Goal: Task Accomplishment & Management: Manage account settings

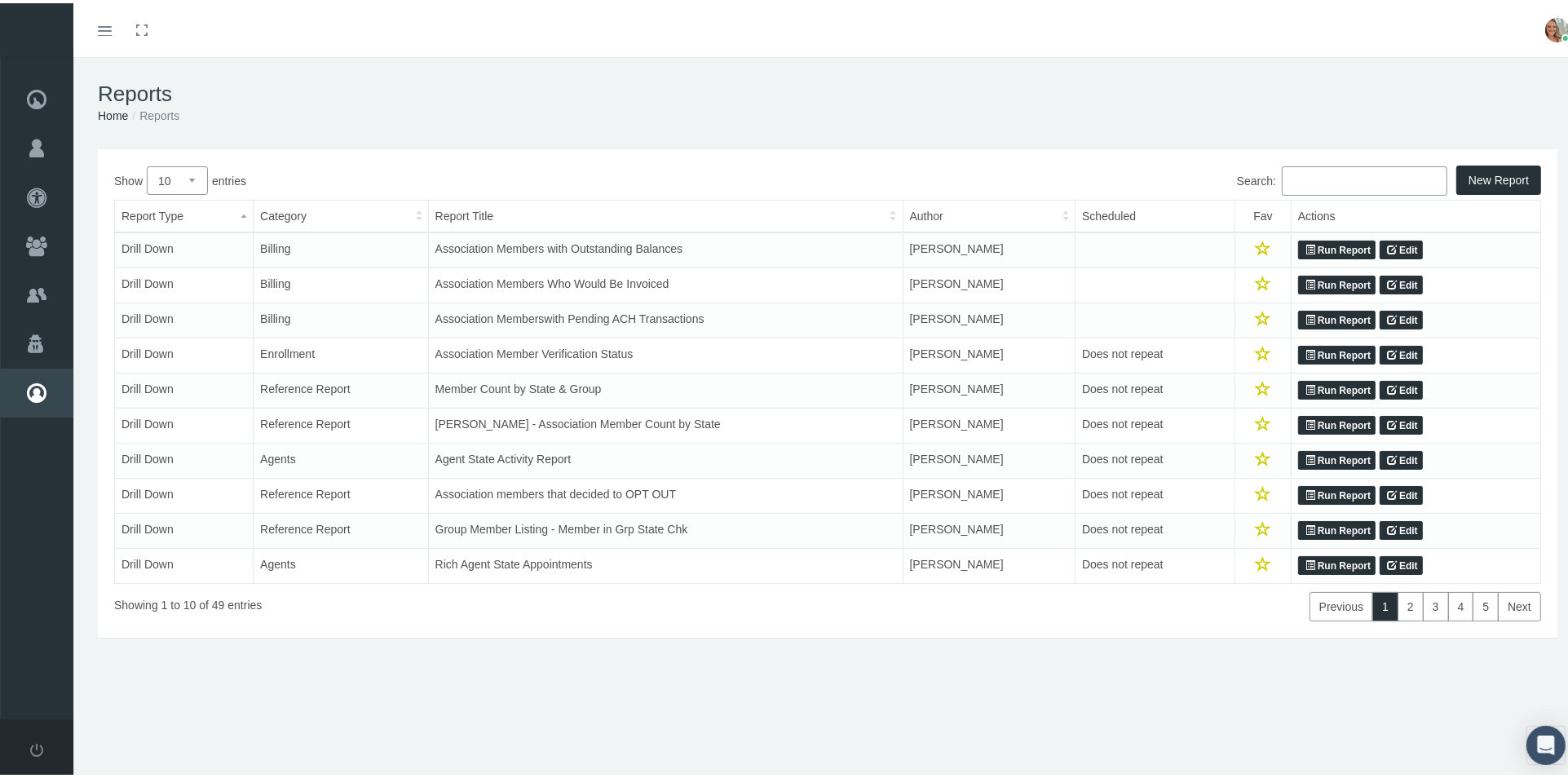
click at [1306, 353] on icon at bounding box center [1310, 351] width 10 height 15
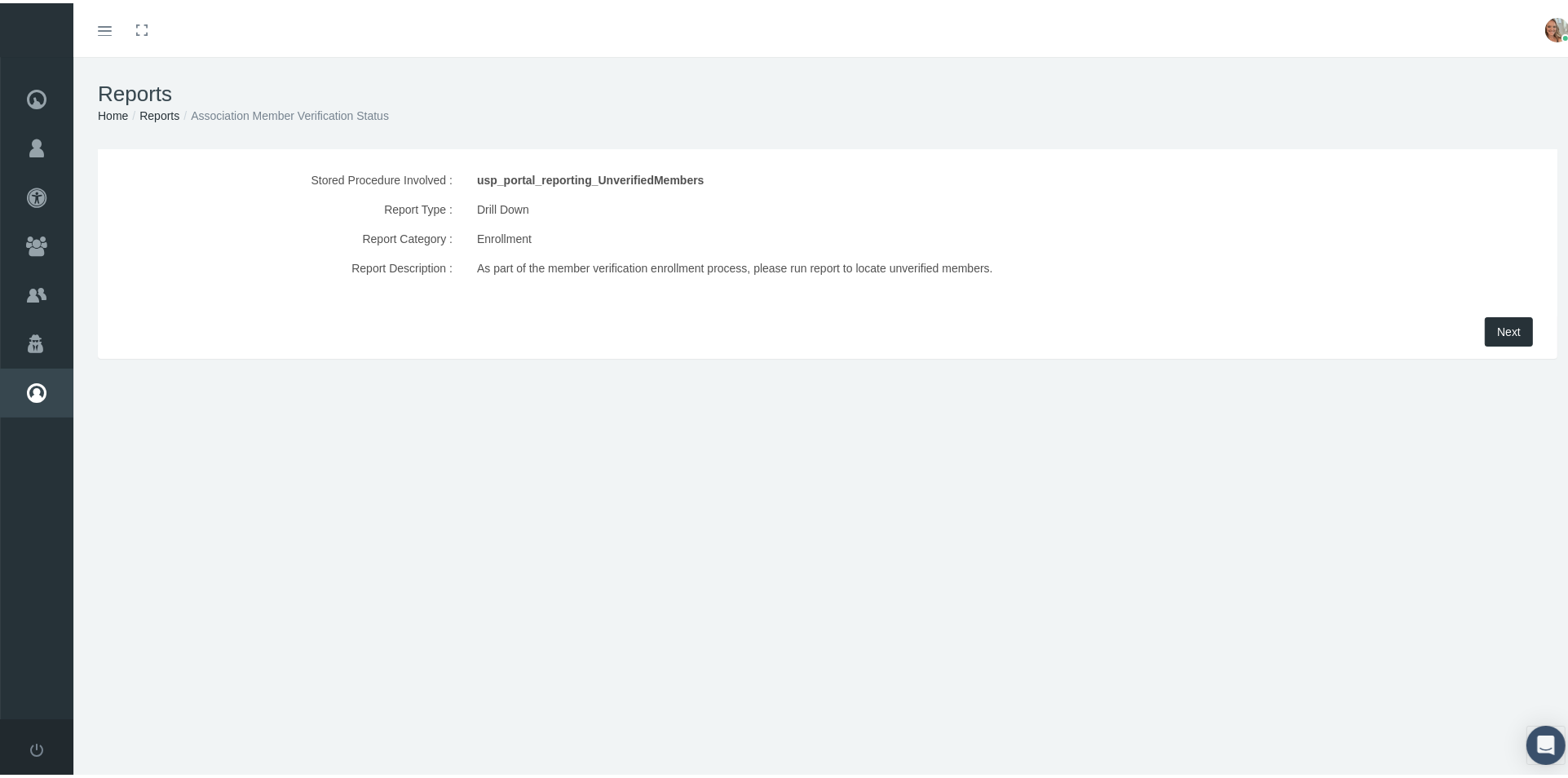
click at [1497, 323] on span "Next" at bounding box center [1509, 329] width 23 height 13
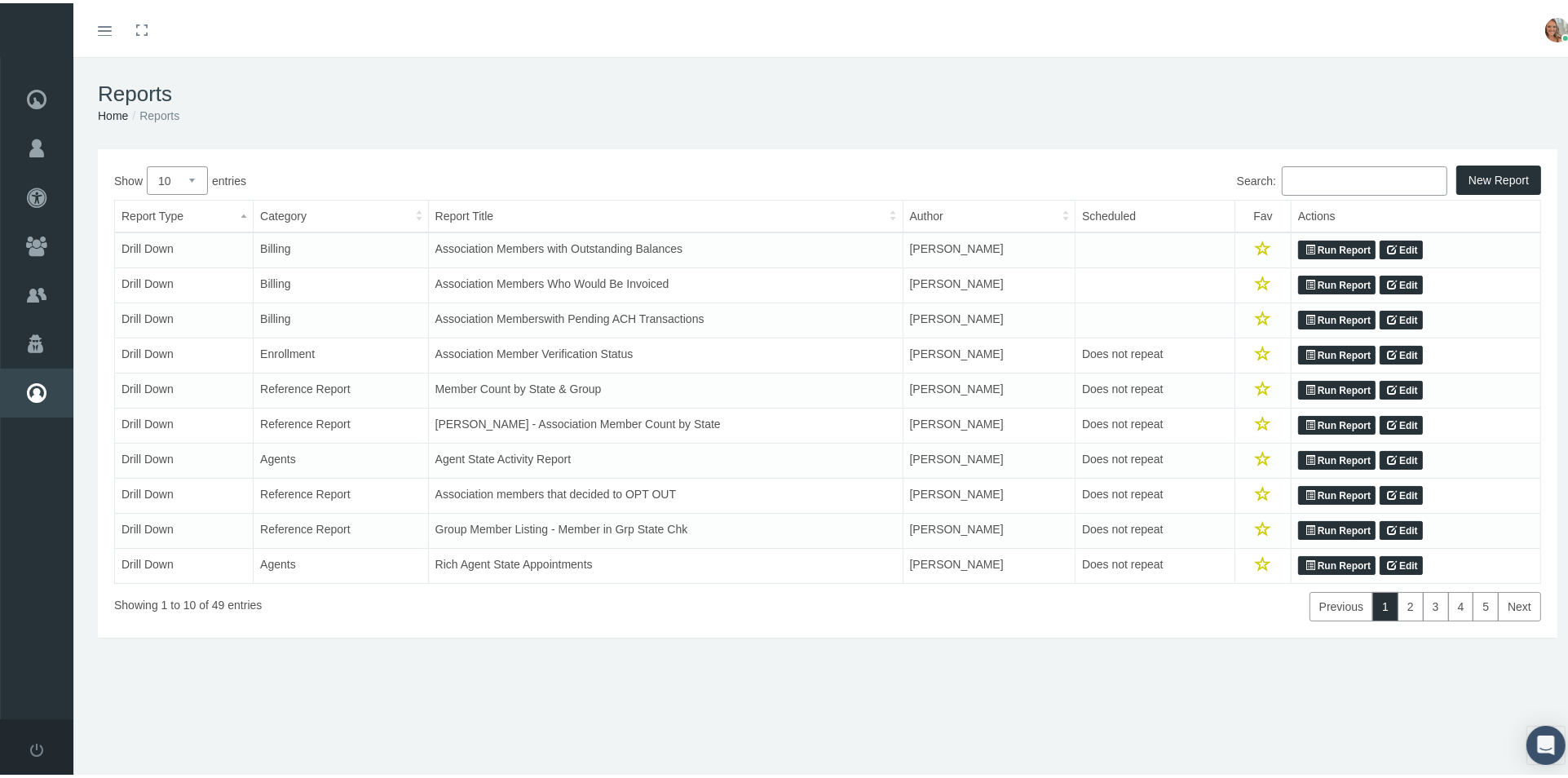
click at [1306, 492] on link "Run Report" at bounding box center [1336, 493] width 77 height 20
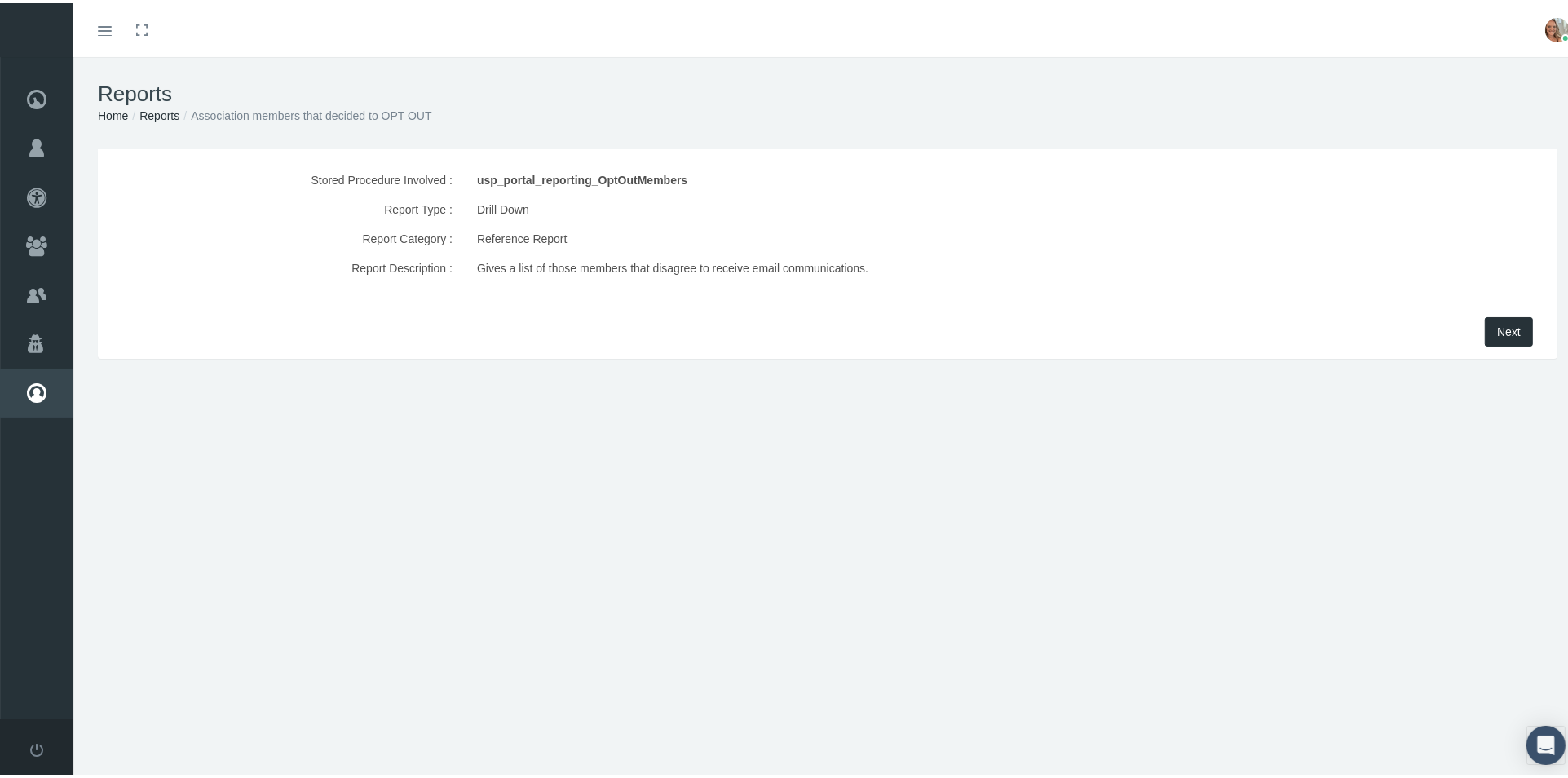
click at [1484, 325] on button "Next" at bounding box center [1509, 329] width 48 height 30
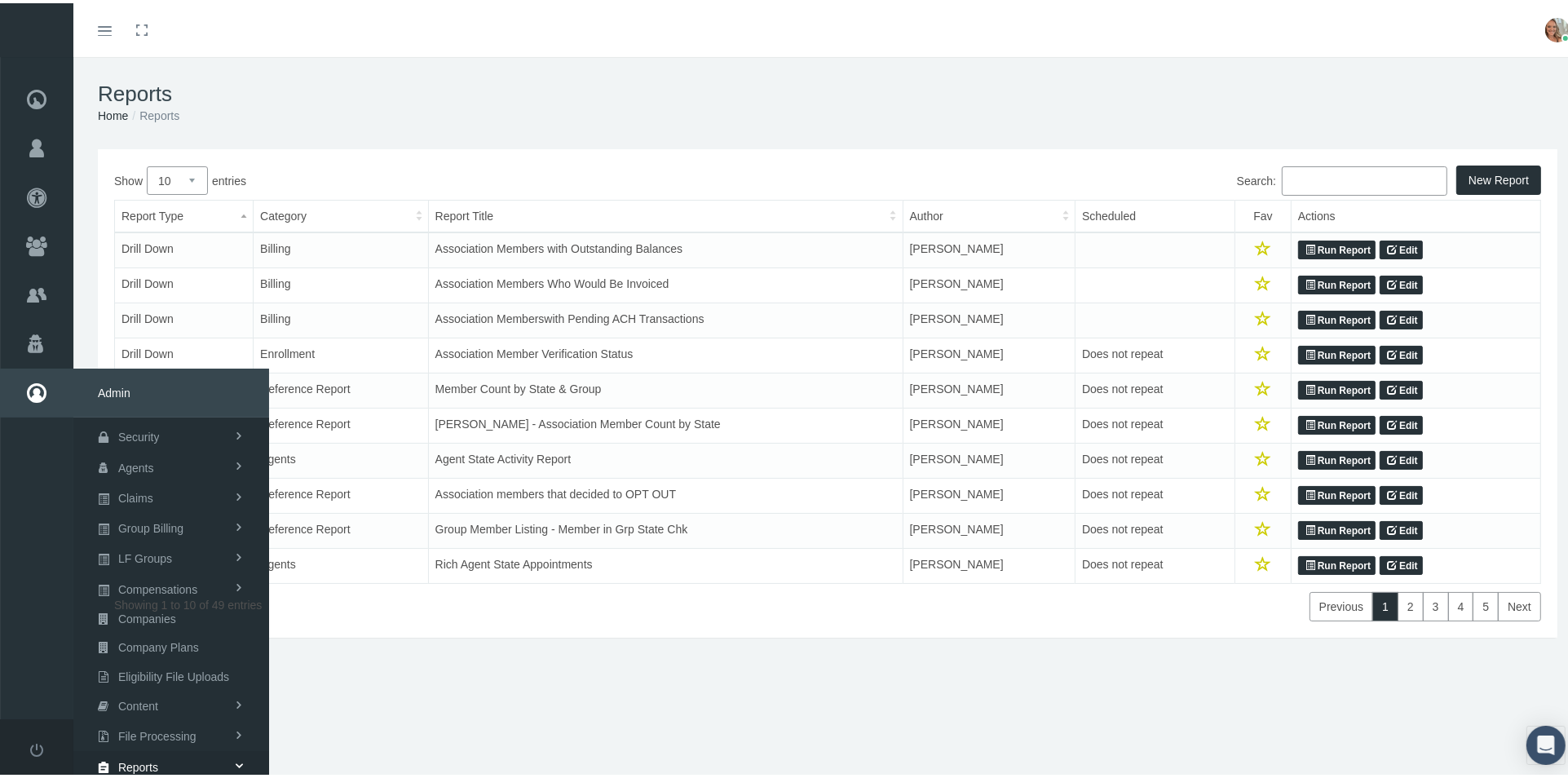
click at [48, 390] on icon at bounding box center [37, 390] width 74 height 49
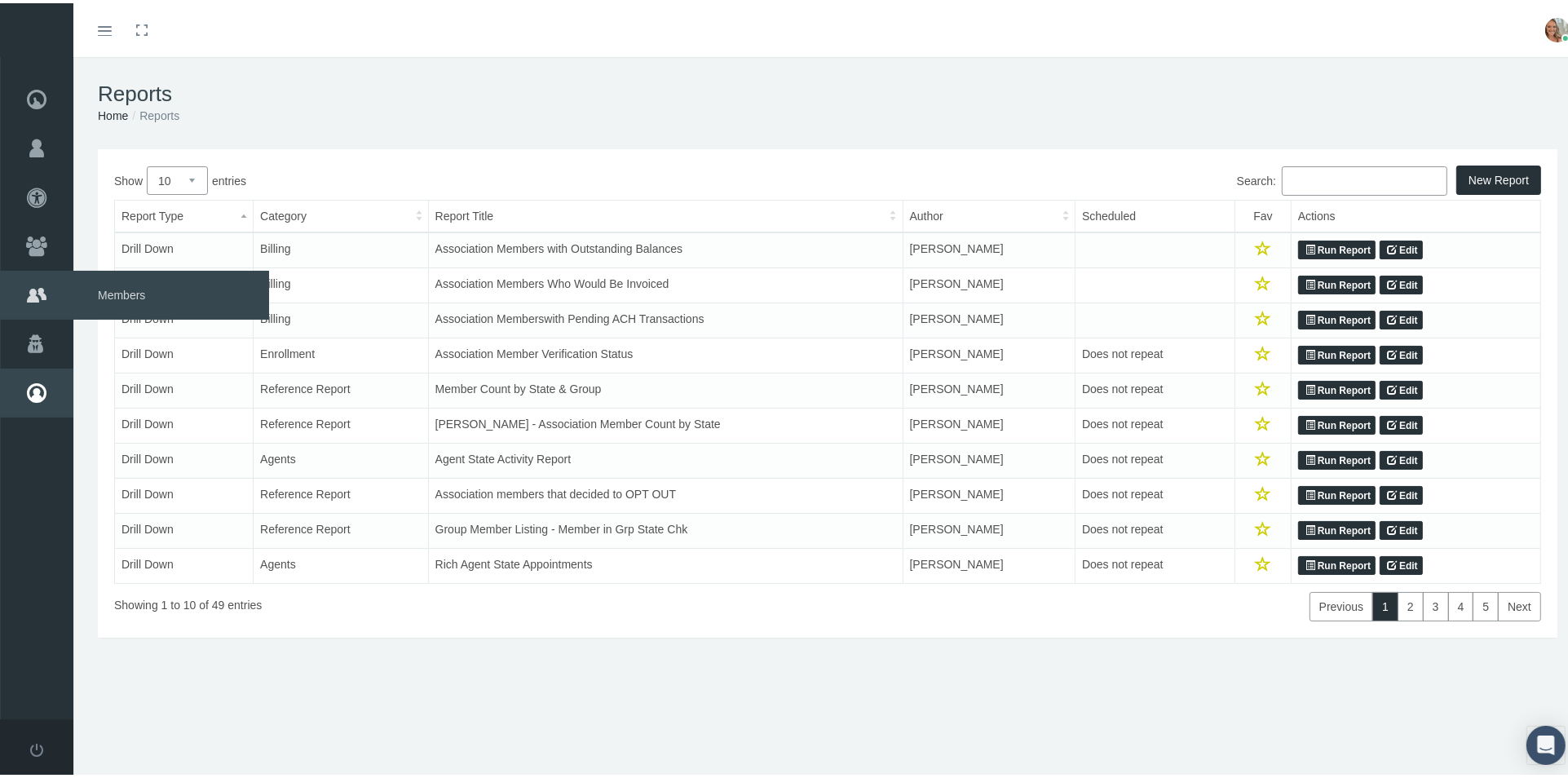
click at [114, 293] on span "Members" at bounding box center [172, 292] width 196 height 49
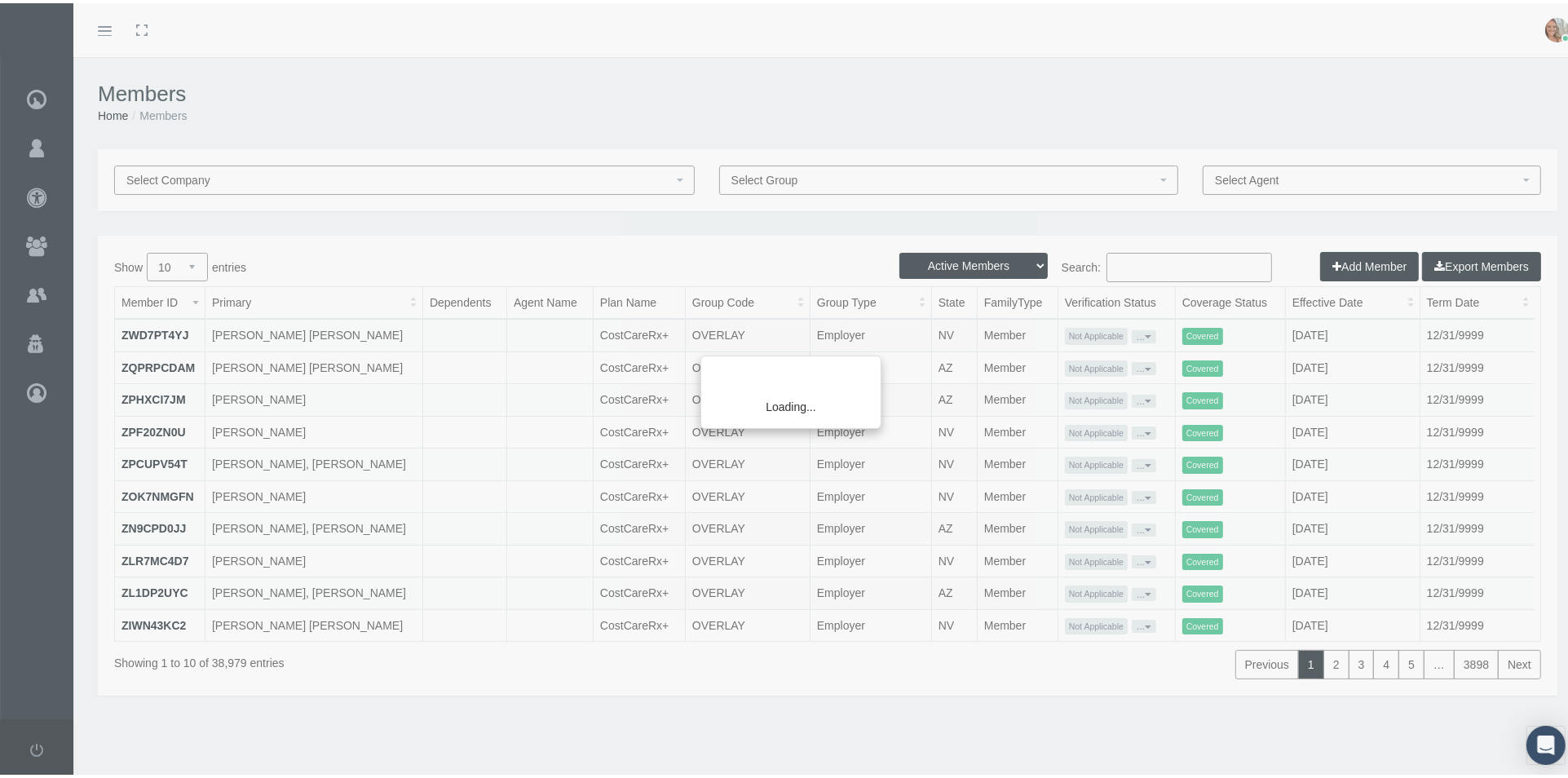
click at [1174, 257] on div "Loading..." at bounding box center [784, 389] width 1568 height 778
click at [1155, 261] on input "Search:" at bounding box center [1189, 264] width 165 height 30
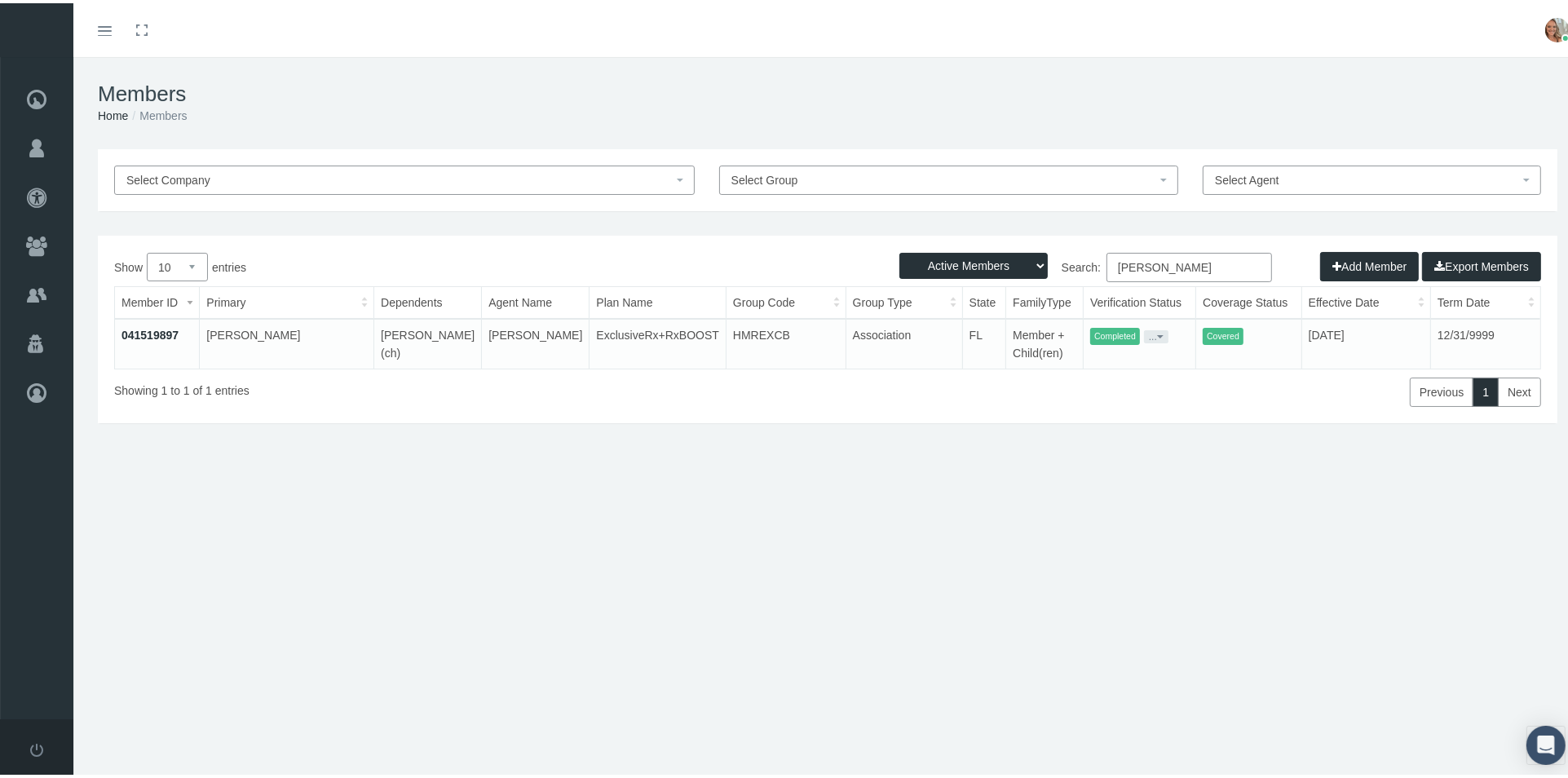
type input "chrissy bolton"
click at [171, 326] on link "041519897" at bounding box center [150, 332] width 57 height 13
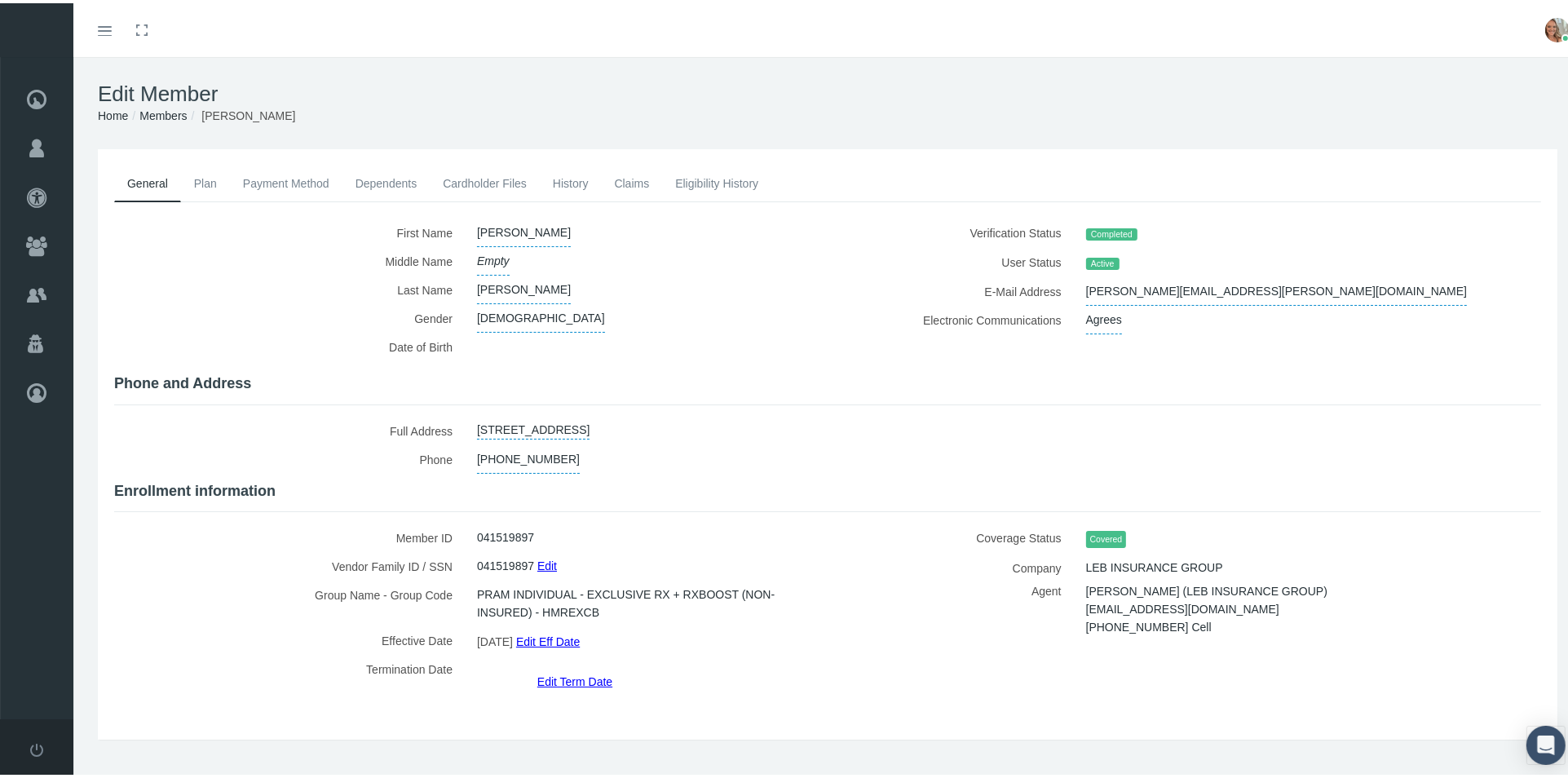
click at [567, 667] on link "Edit Term Date" at bounding box center [575, 678] width 75 height 23
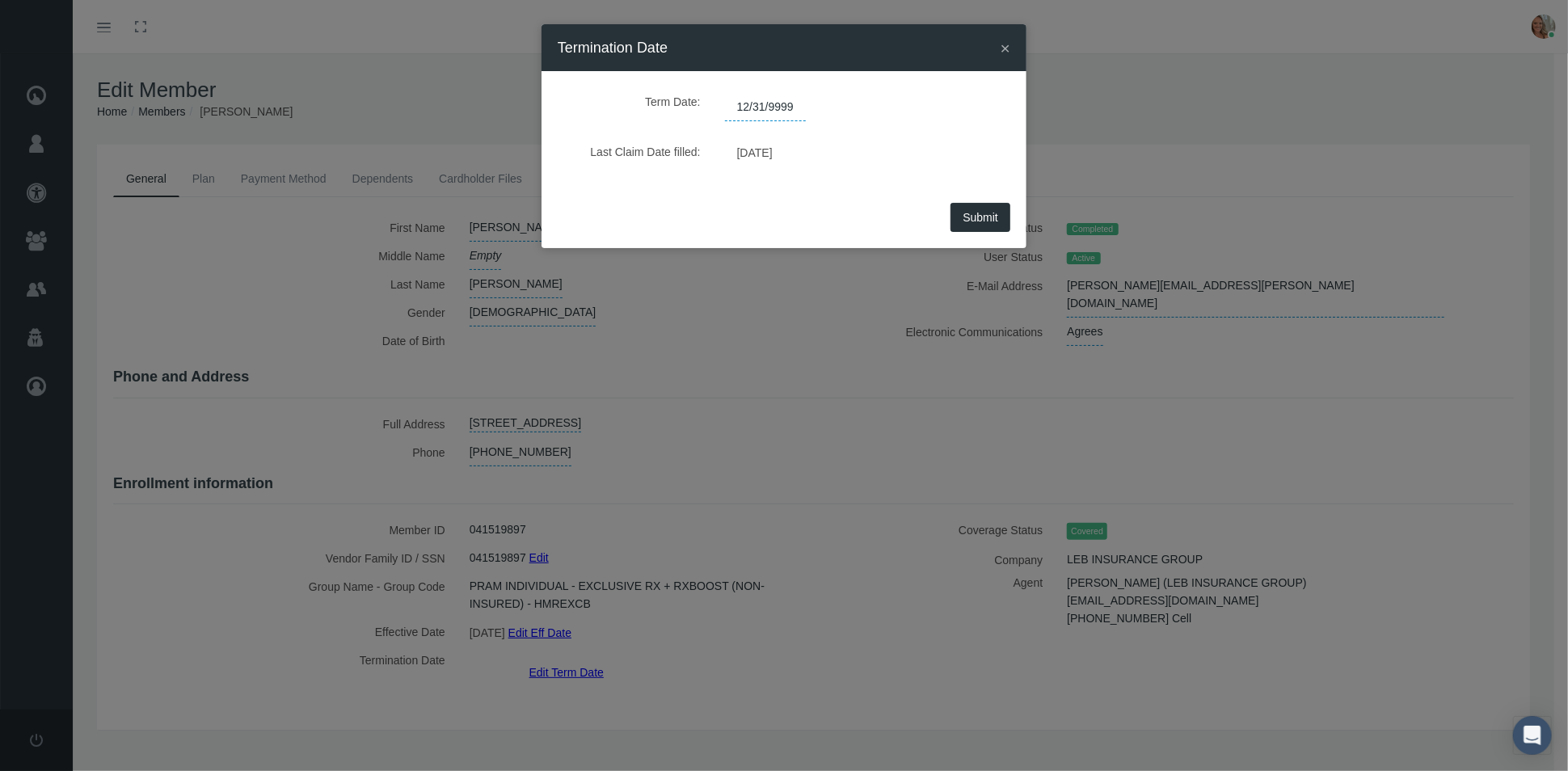
click at [1006, 42] on span "×" at bounding box center [1005, 48] width 10 height 19
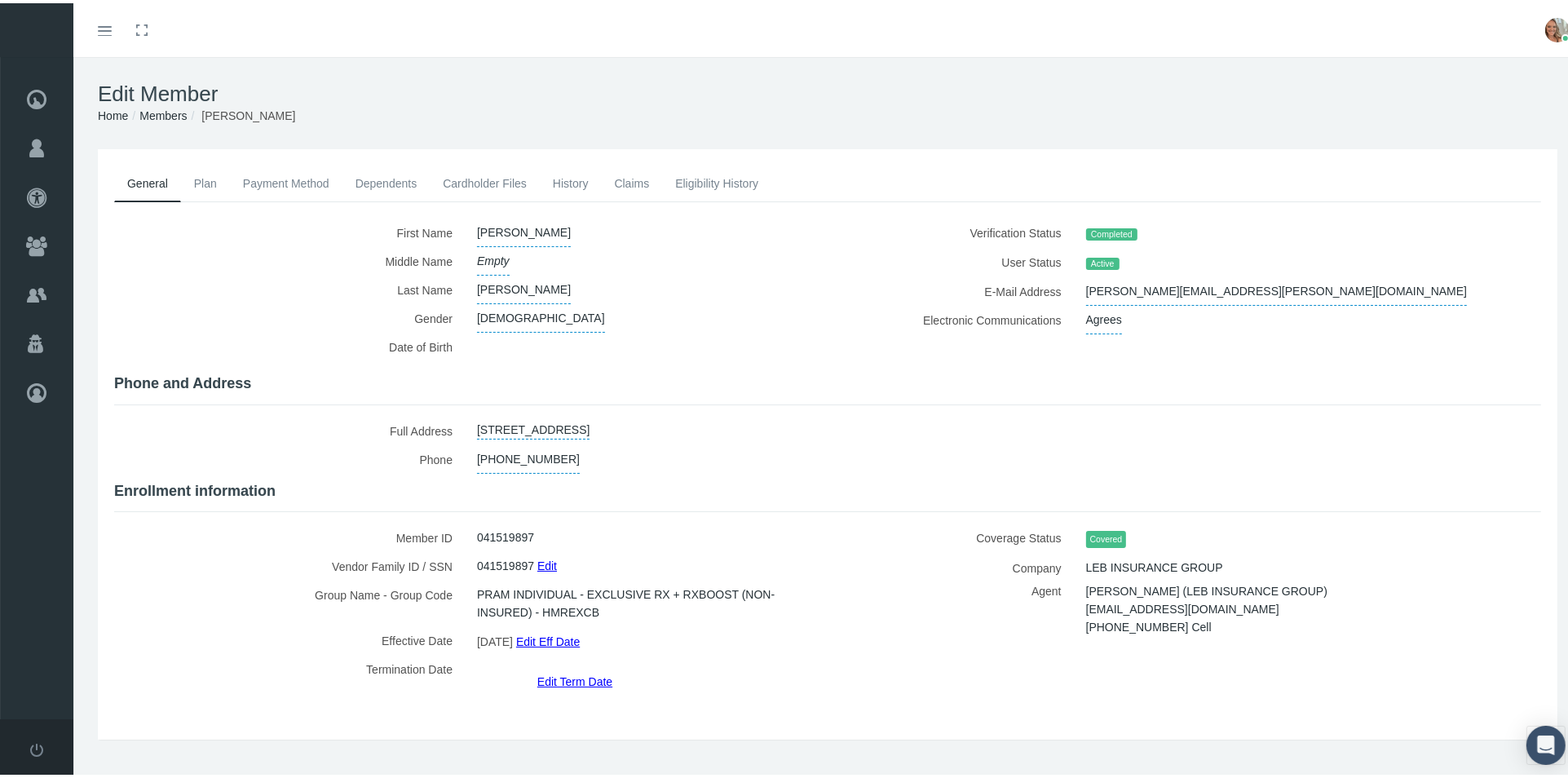
click at [625, 181] on link "Claims" at bounding box center [631, 181] width 61 height 36
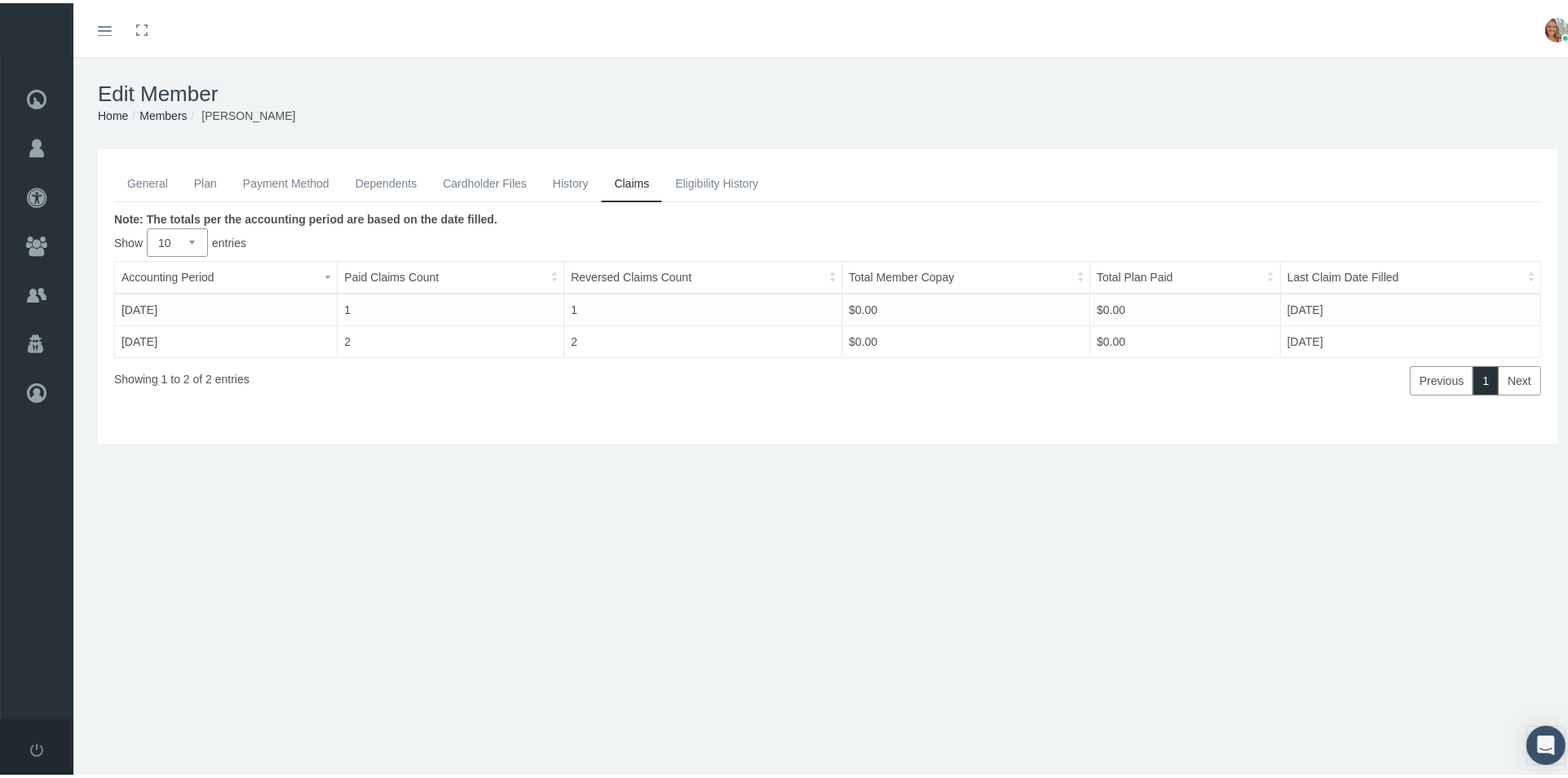
click at [148, 181] on link "General" at bounding box center [147, 181] width 66 height 36
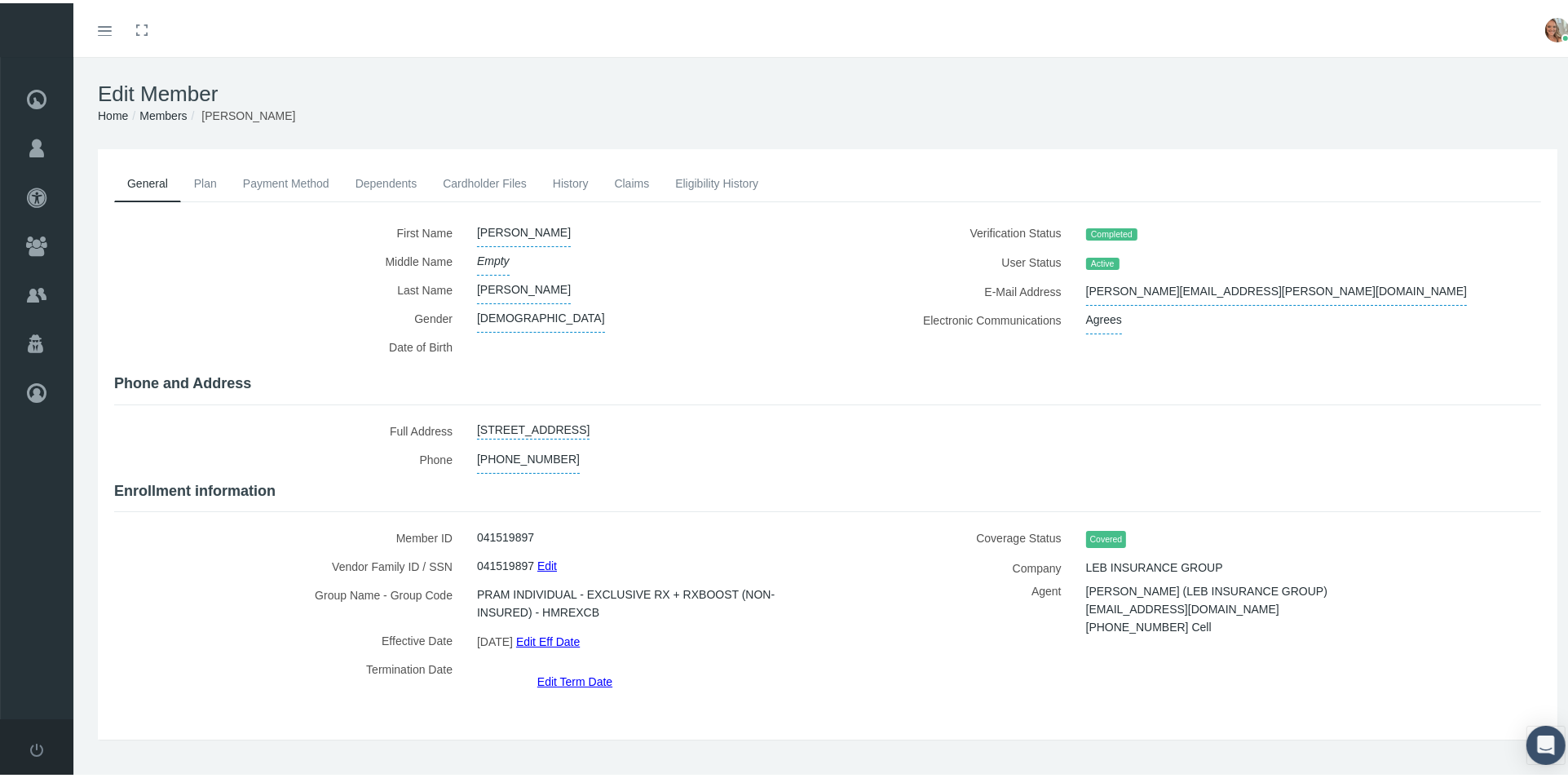
click at [576, 667] on link "Edit Term Date" at bounding box center [575, 678] width 75 height 23
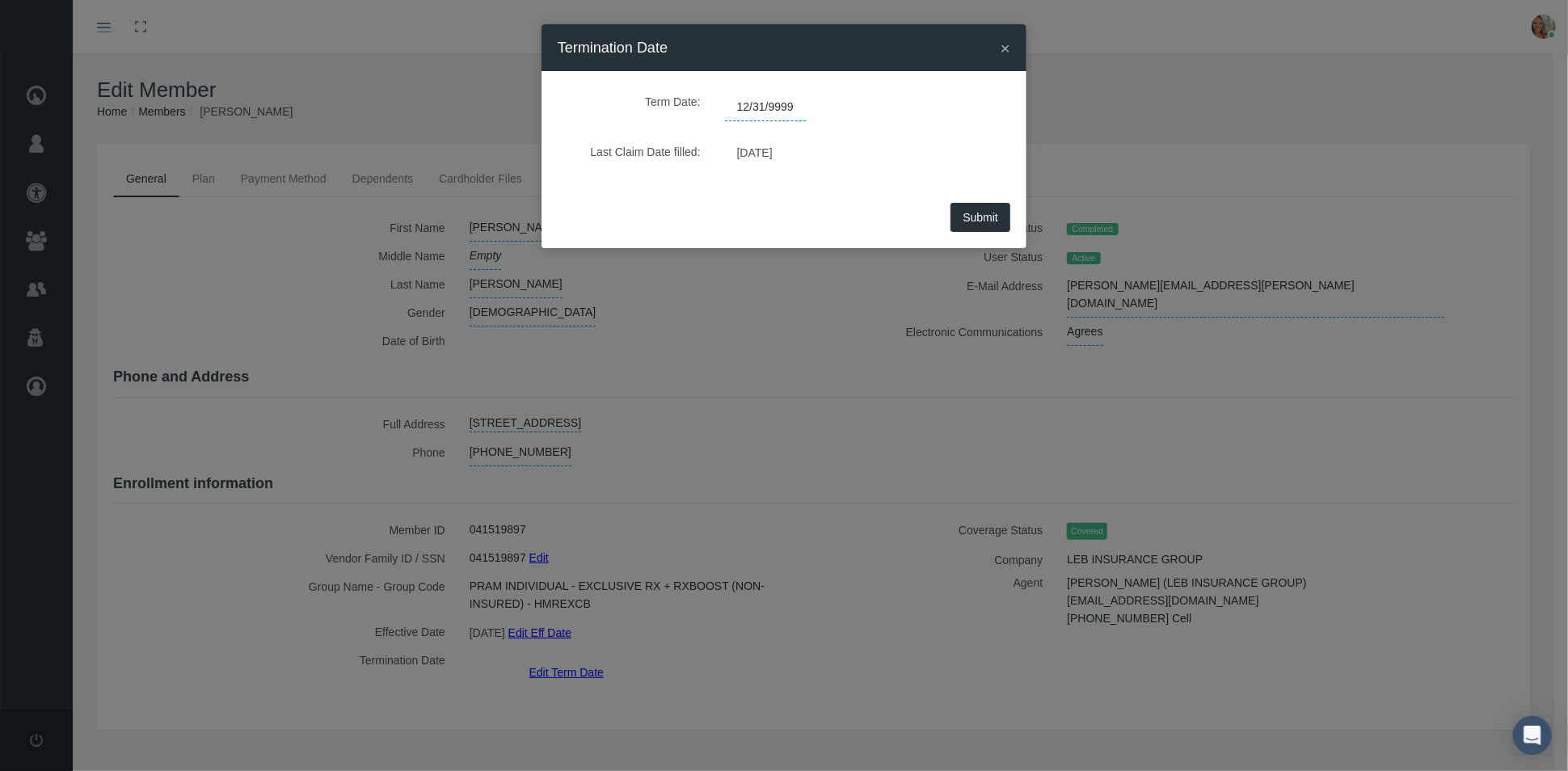
click at [779, 108] on span "12/31/9999" at bounding box center [765, 107] width 81 height 28
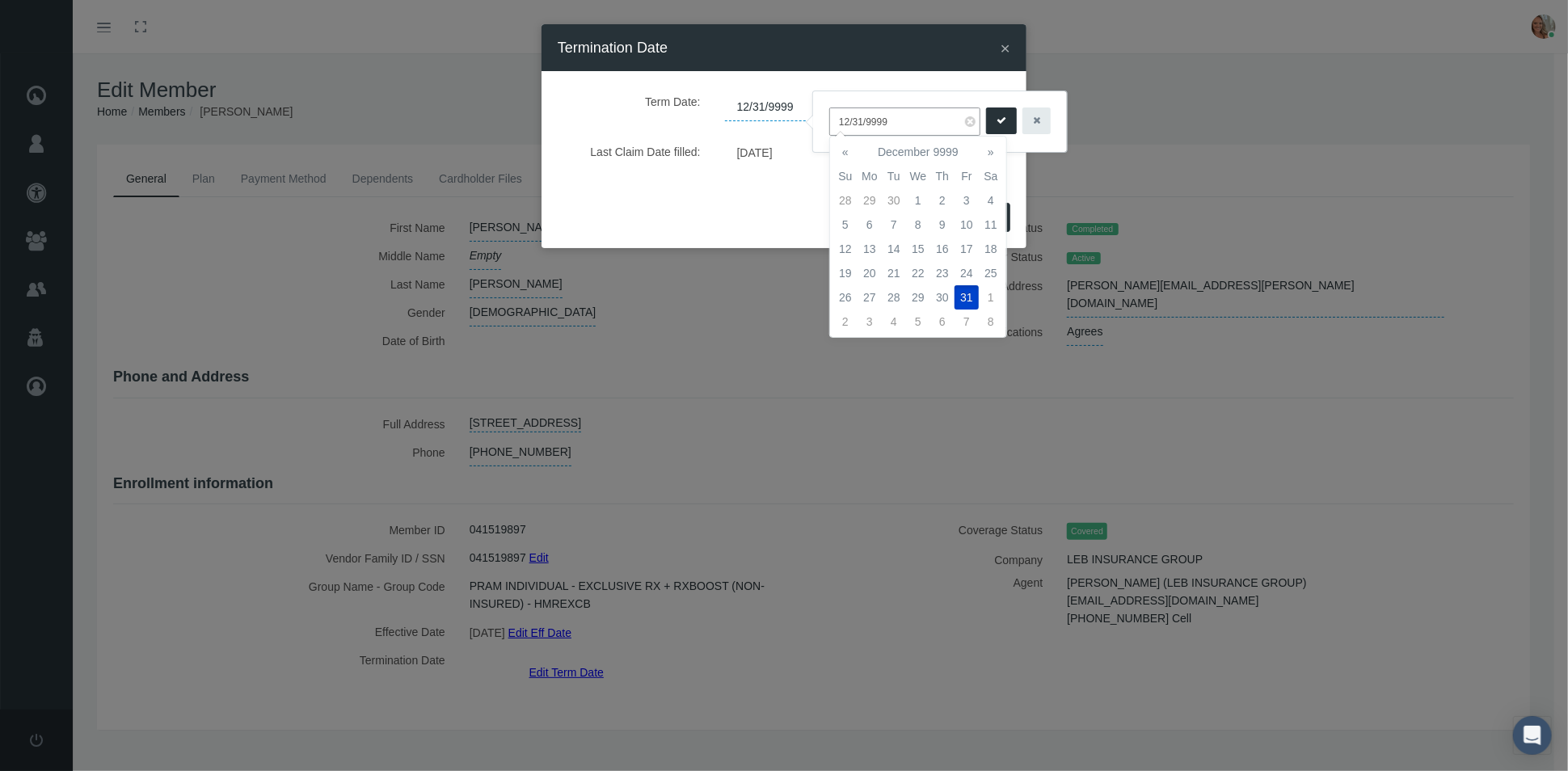
drag, startPoint x: 909, startPoint y: 116, endPoint x: 835, endPoint y: 117, distance: 74.0
click at [835, 117] on input "12/31/9999" at bounding box center [906, 122] width 151 height 28
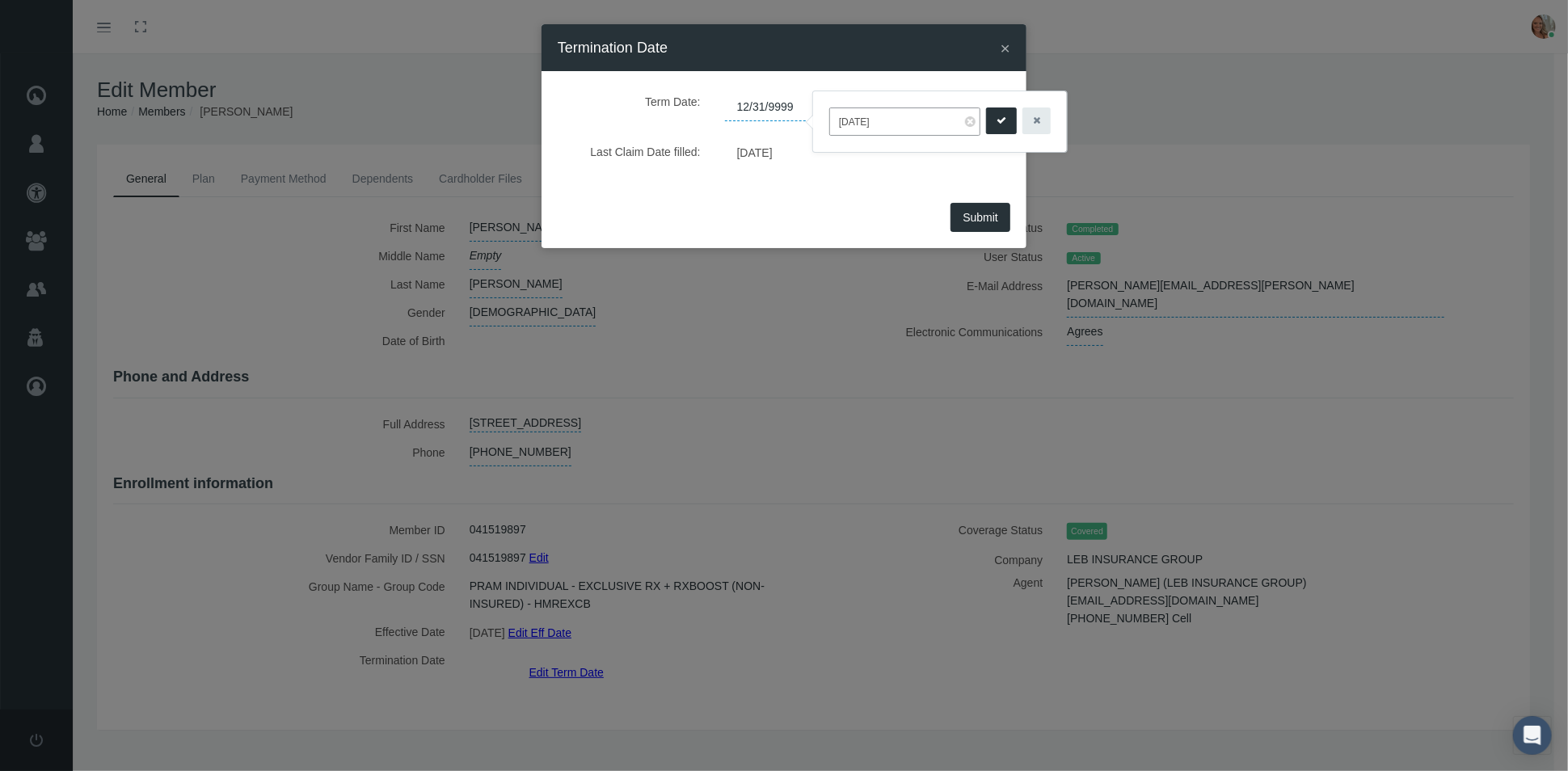
click at [792, 176] on div "Term Date: 12/31/9999 Last Claim Date filled: [DATE]" at bounding box center [784, 134] width 452 height 94
click at [865, 122] on input "[DATE]" at bounding box center [906, 122] width 151 height 28
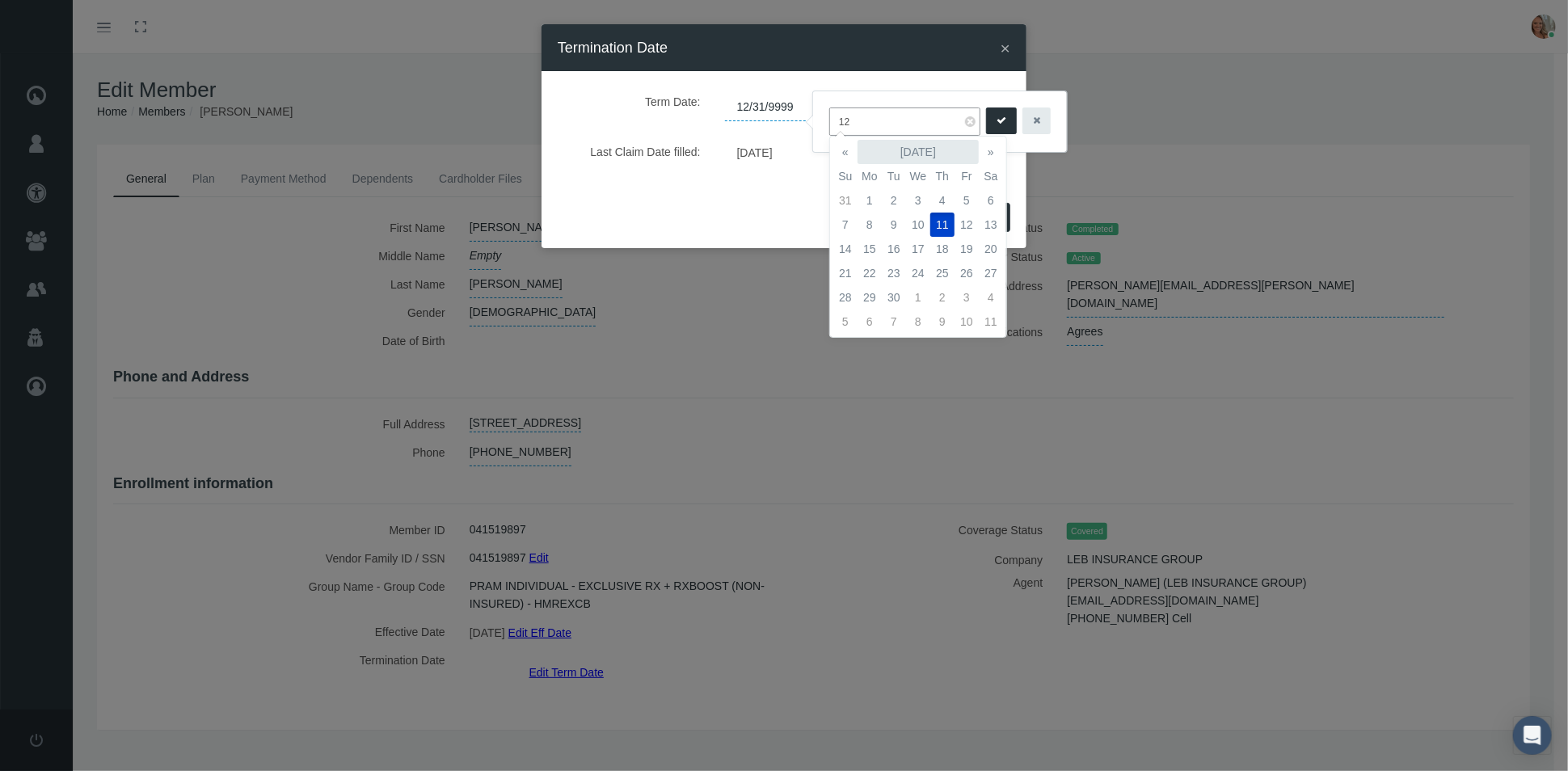
type input "1"
type input "[DATE]"
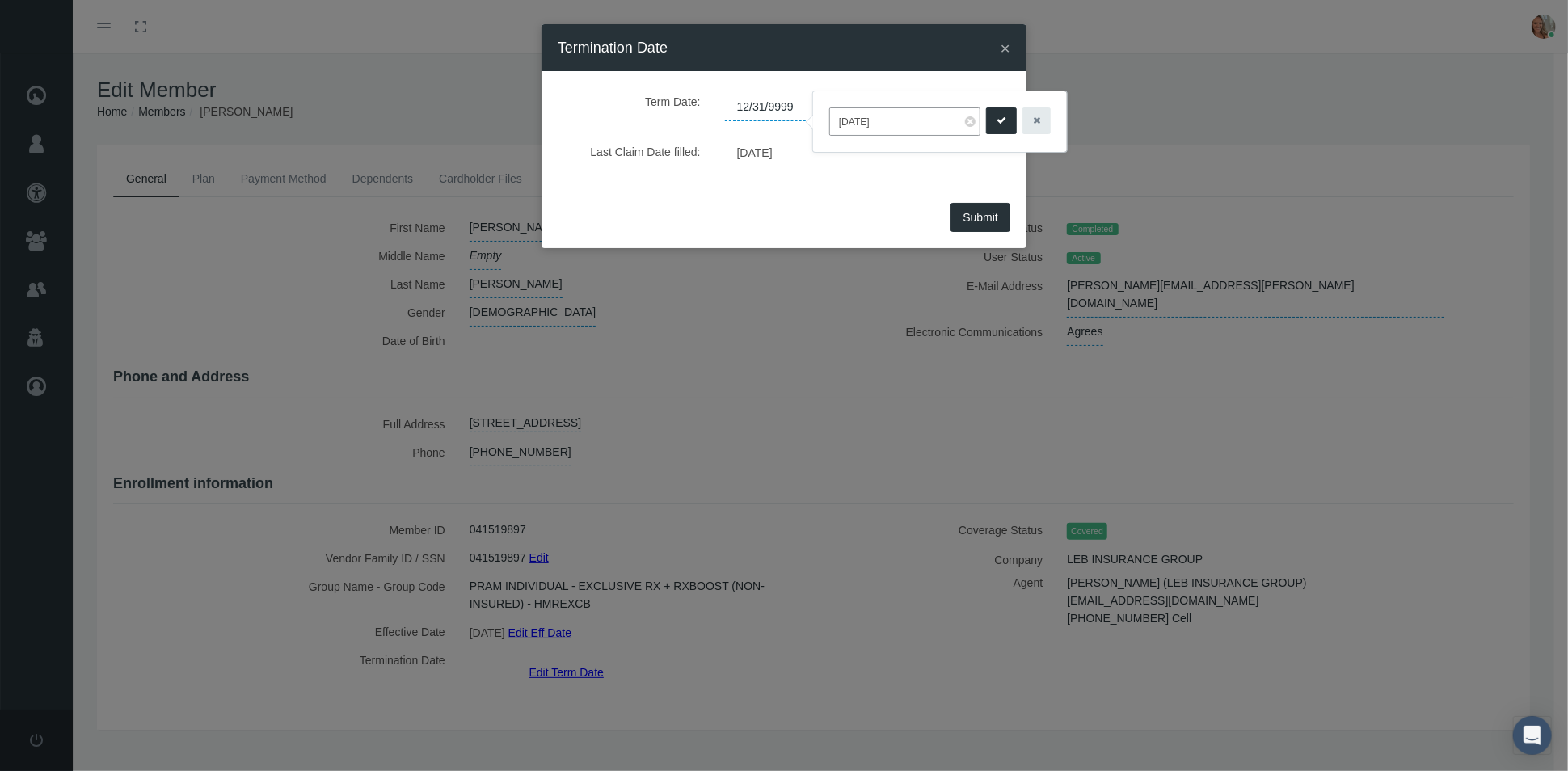
click at [997, 113] on icon "submit" at bounding box center [1002, 120] width 10 height 15
click at [979, 216] on span "Submit" at bounding box center [980, 217] width 36 height 13
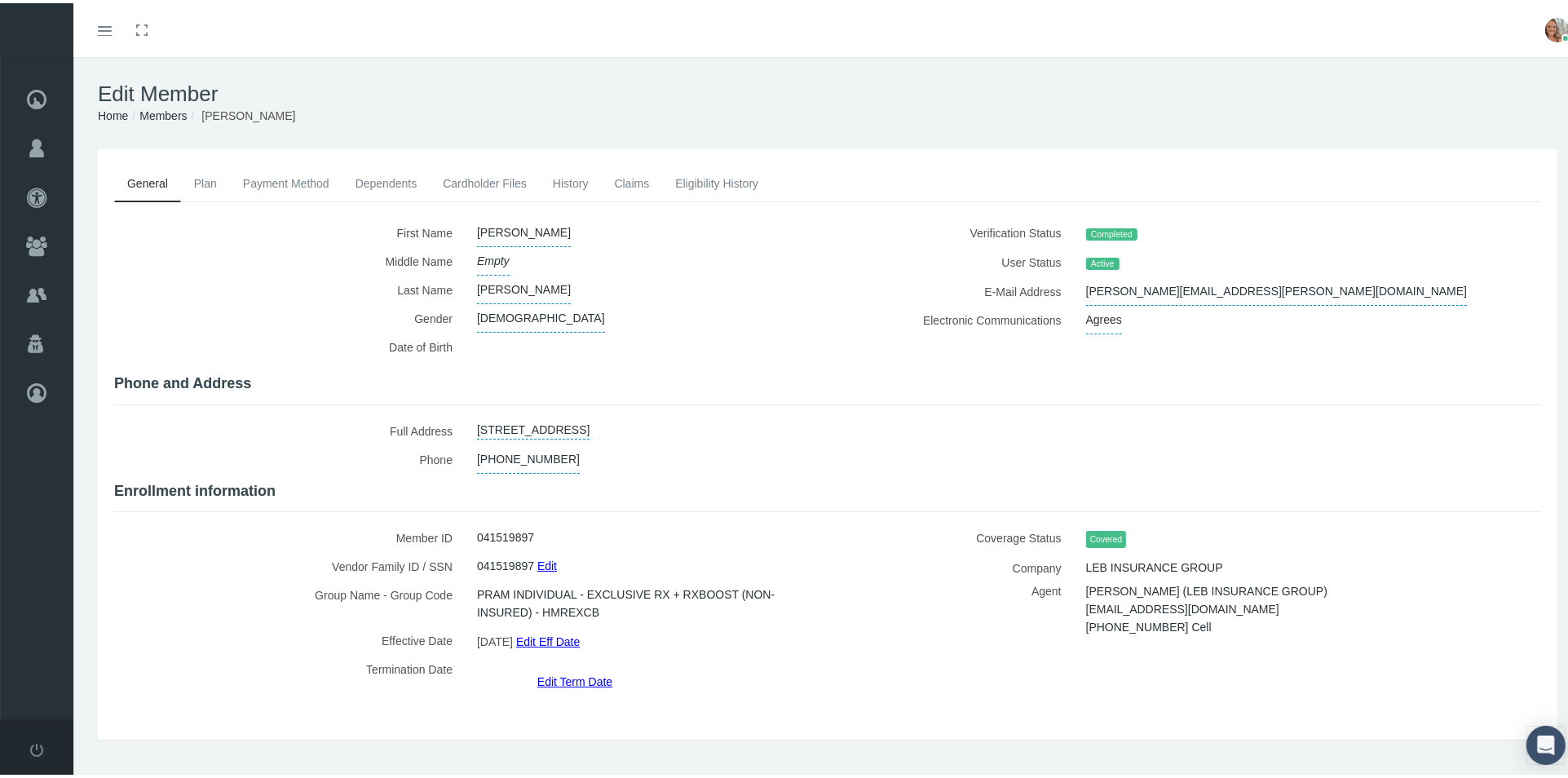
click at [568, 180] on link "History" at bounding box center [570, 181] width 62 height 36
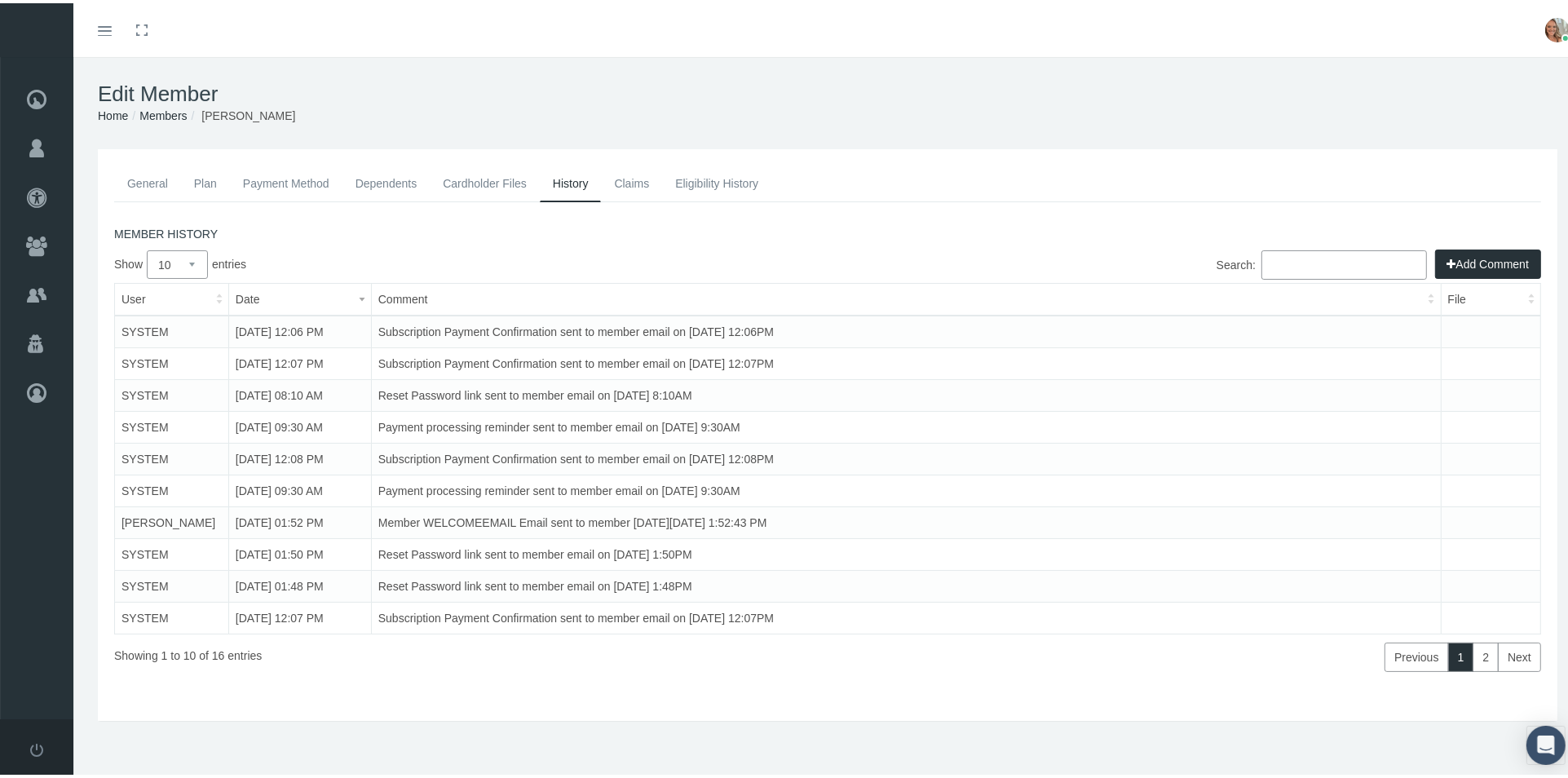
click at [1440, 266] on button "Add Comment" at bounding box center [1488, 261] width 106 height 30
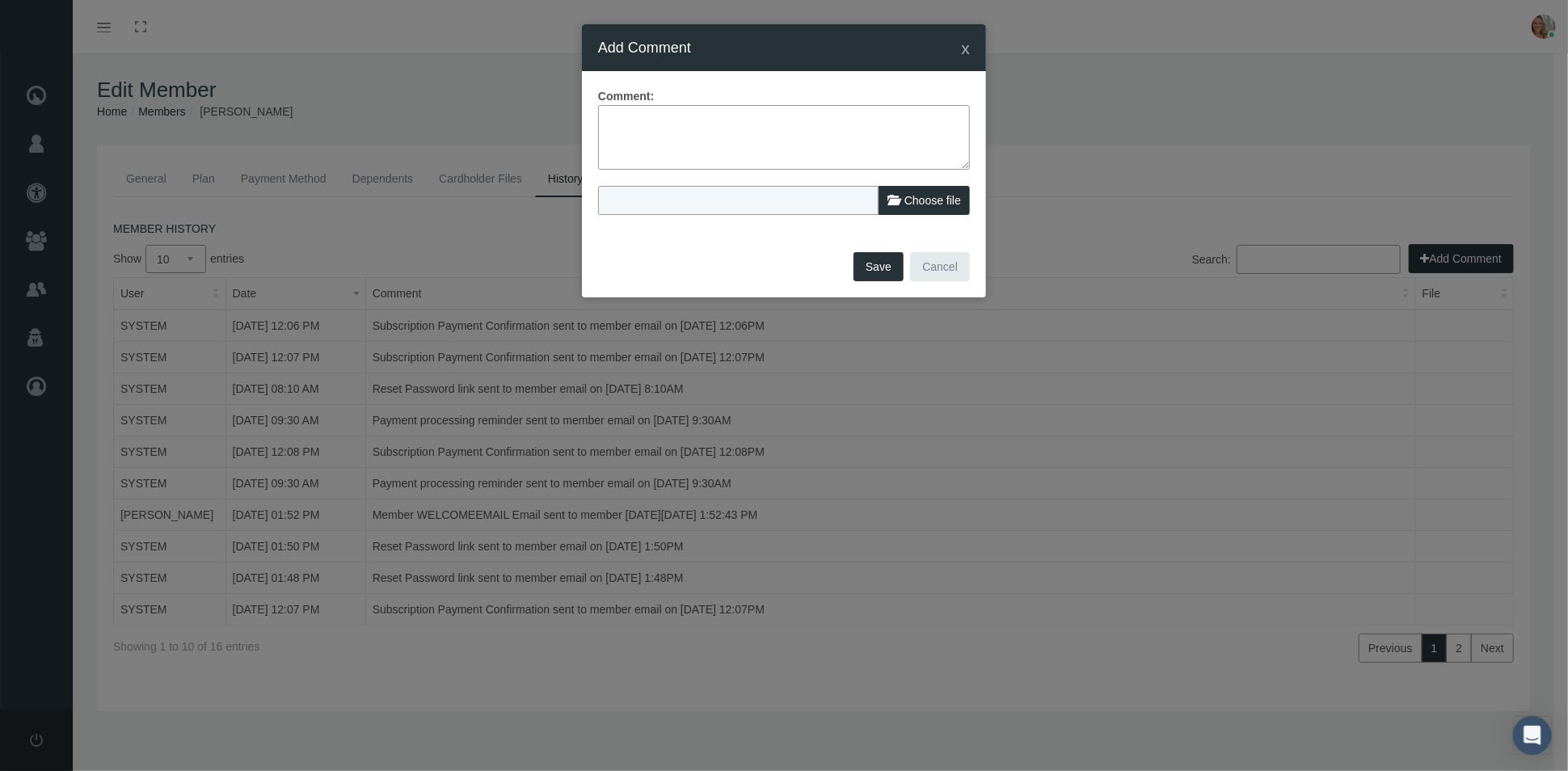
click at [690, 144] on textarea at bounding box center [784, 137] width 372 height 65
type textarea "Mbr reached out per email to term."
click at [925, 199] on span "Choose file" at bounding box center [933, 200] width 57 height 13
click at [813, 199] on input "Choose file" at bounding box center [705, 197] width 215 height 22
type input "C:\fakepath\Cancel.msg"
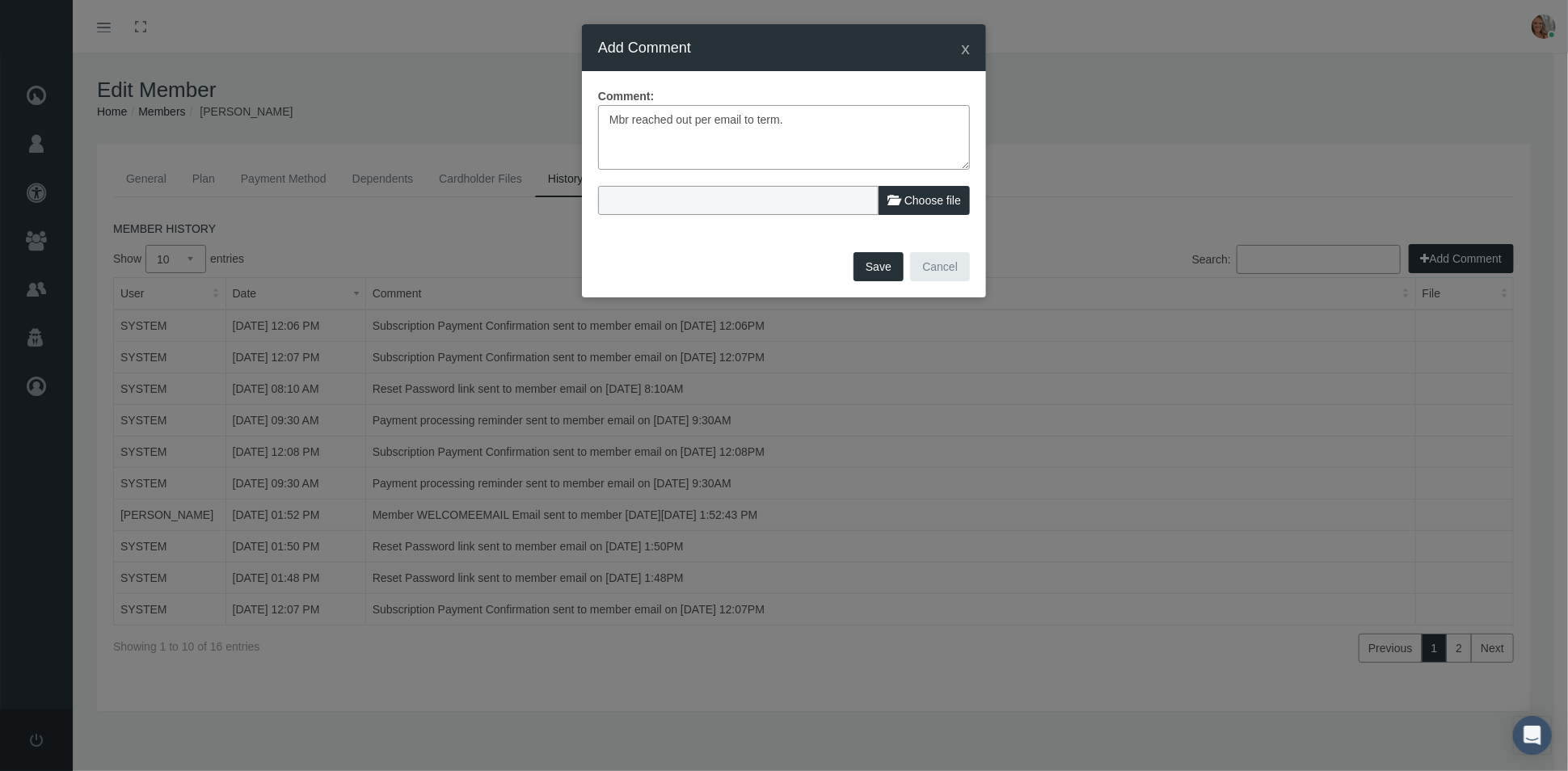
type input "Cancel.msg"
click at [877, 264] on button "Save" at bounding box center [879, 266] width 50 height 29
